Goal: Find contact information: Find contact information

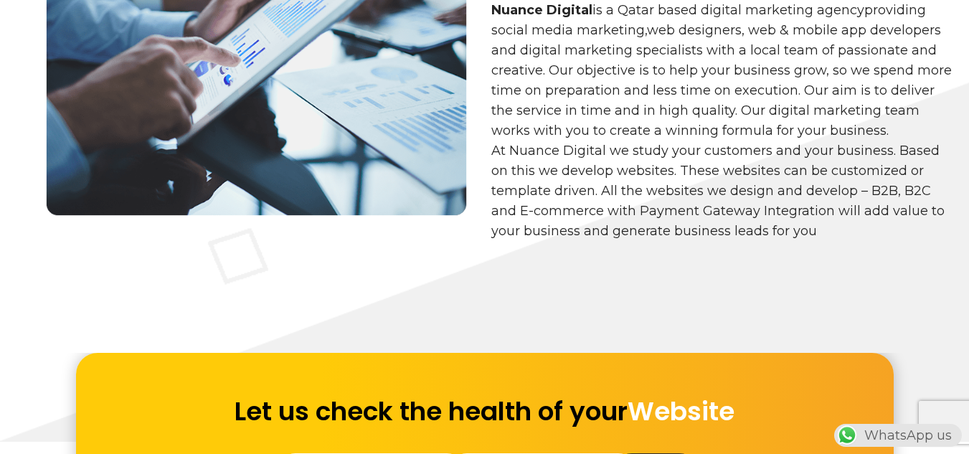
scroll to position [932, 0]
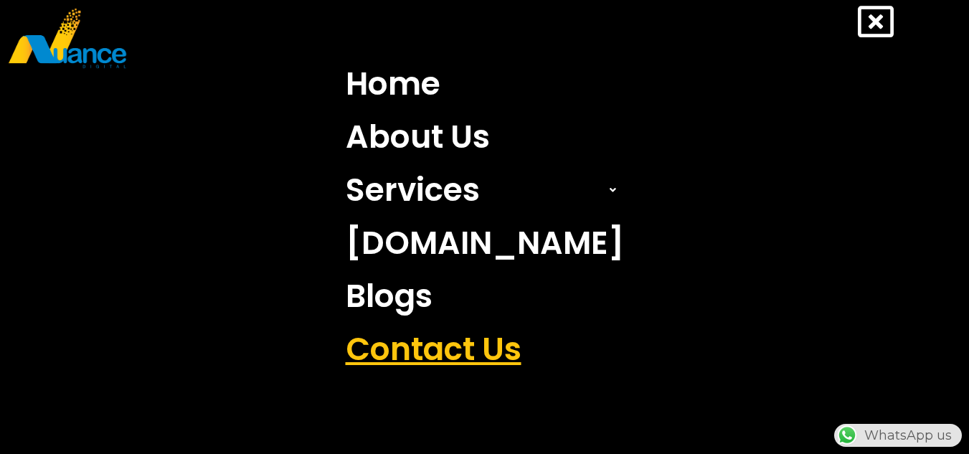
click at [439, 345] on link "Contact Us" at bounding box center [485, 349] width 300 height 53
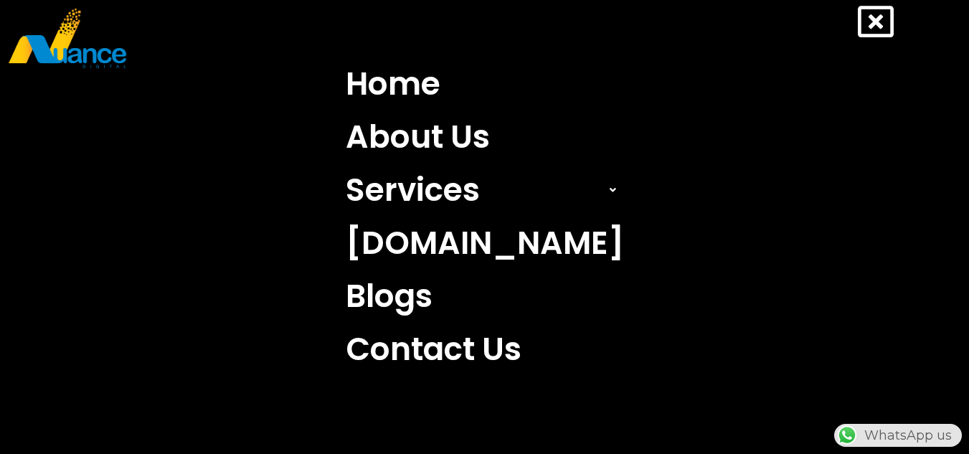
scroll to position [0, 377]
